Goal: Navigation & Orientation: Find specific page/section

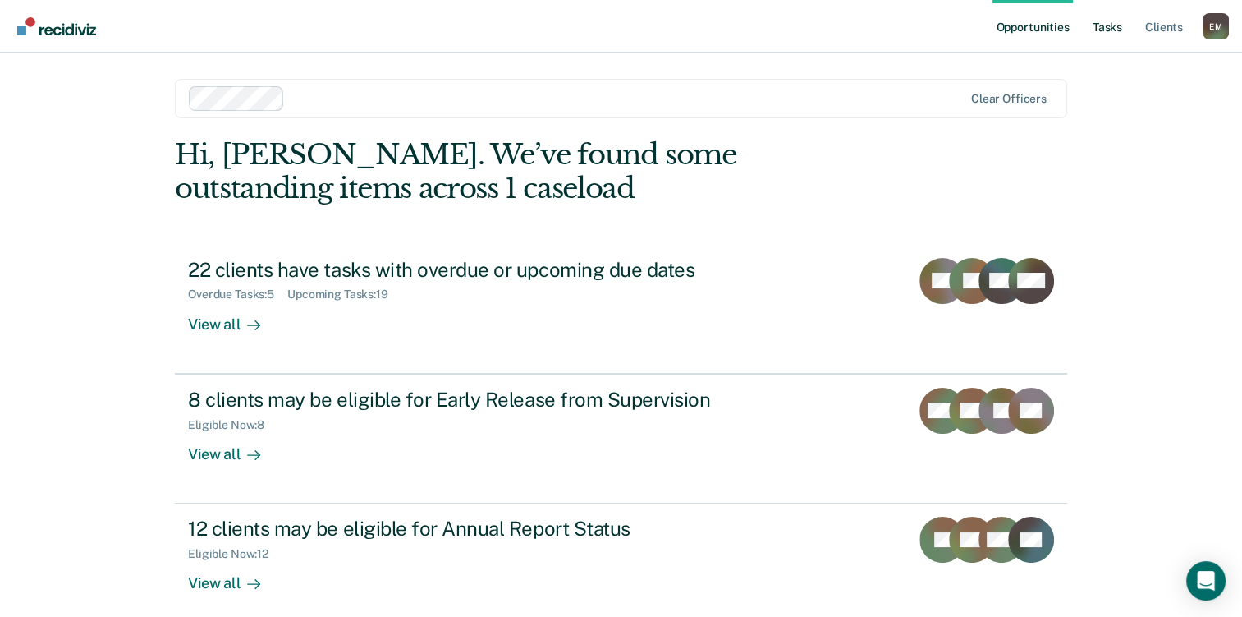
click at [1112, 33] on link "Tasks" at bounding box center [1107, 26] width 36 height 53
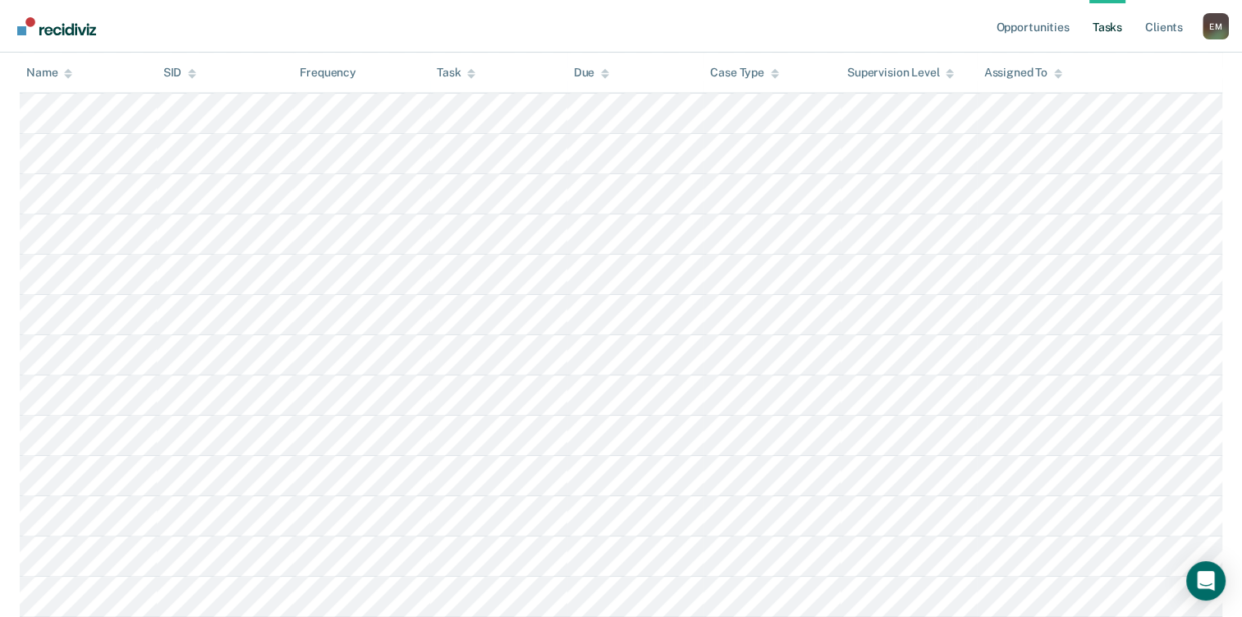
scroll to position [832, 0]
